Goal: Navigation & Orientation: Find specific page/section

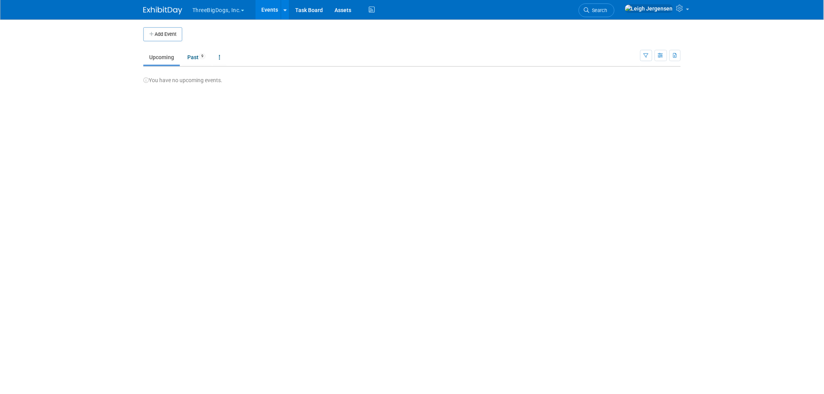
click at [170, 9] on img at bounding box center [162, 11] width 39 height 8
click at [197, 7] on button "ThreeBigDogs, Inc." at bounding box center [222, 8] width 62 height 17
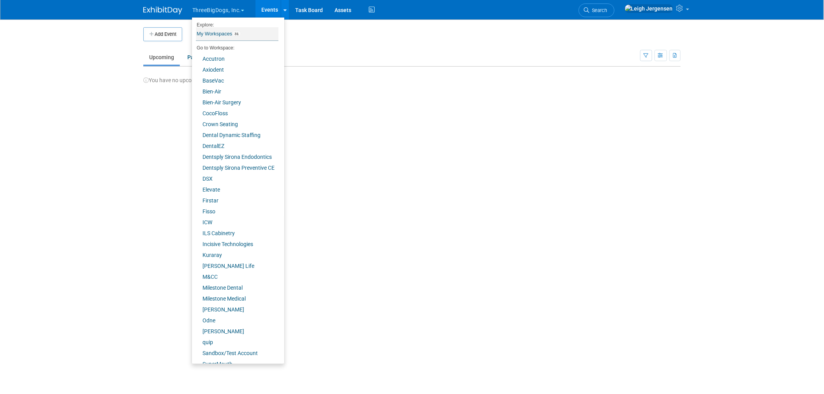
click at [223, 33] on link "My Workspaces 31" at bounding box center [237, 33] width 83 height 13
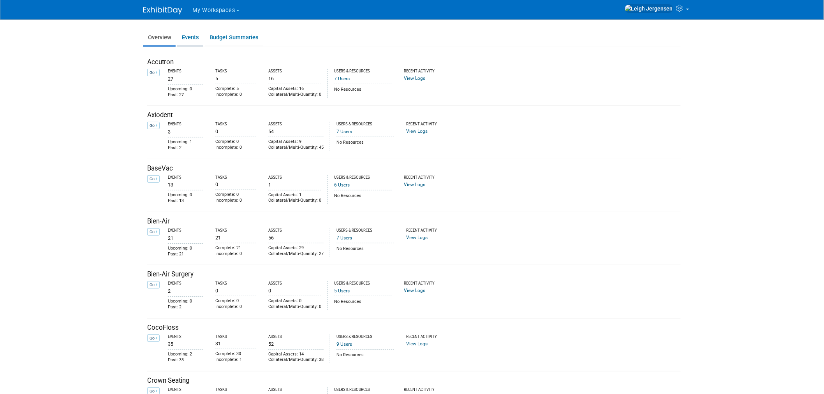
click at [186, 36] on link "Events" at bounding box center [190, 37] width 26 height 15
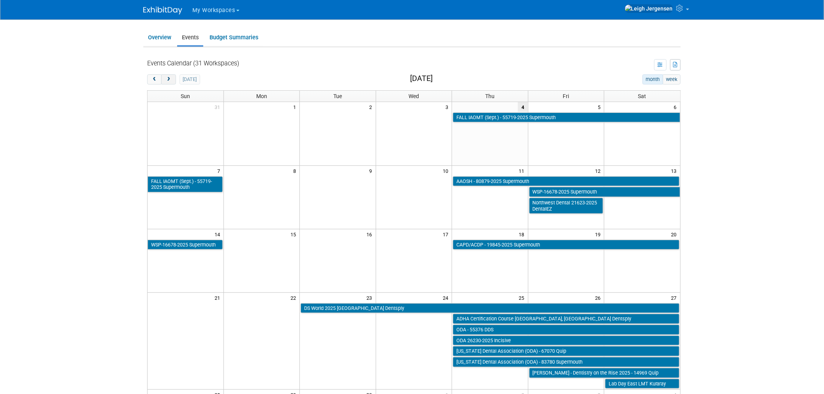
click at [170, 79] on span "next" at bounding box center [168, 79] width 6 height 5
